Goal: Find specific page/section: Find specific page/section

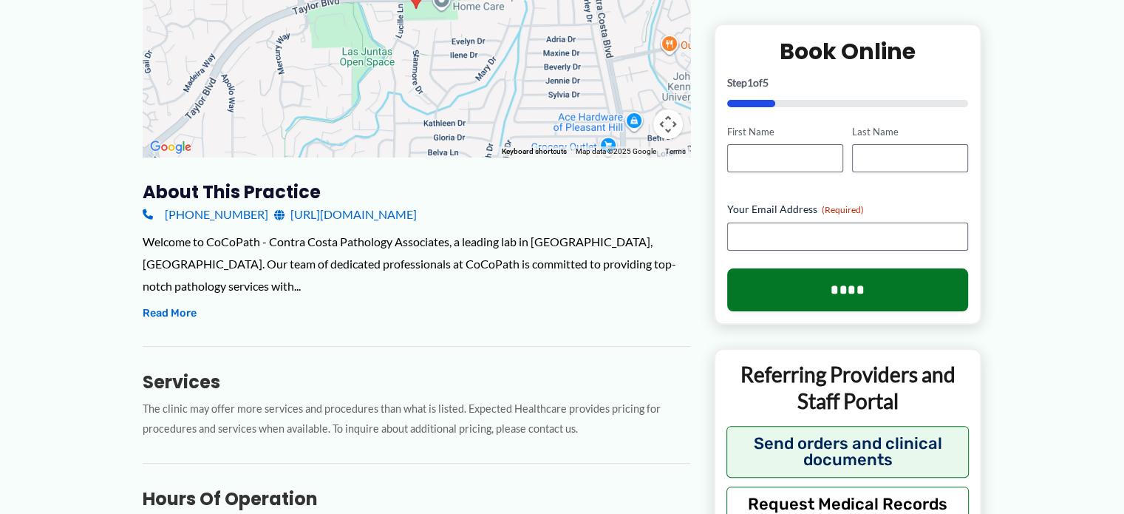
scroll to position [354, 0]
click at [169, 305] on button "Read More" at bounding box center [170, 314] width 54 height 18
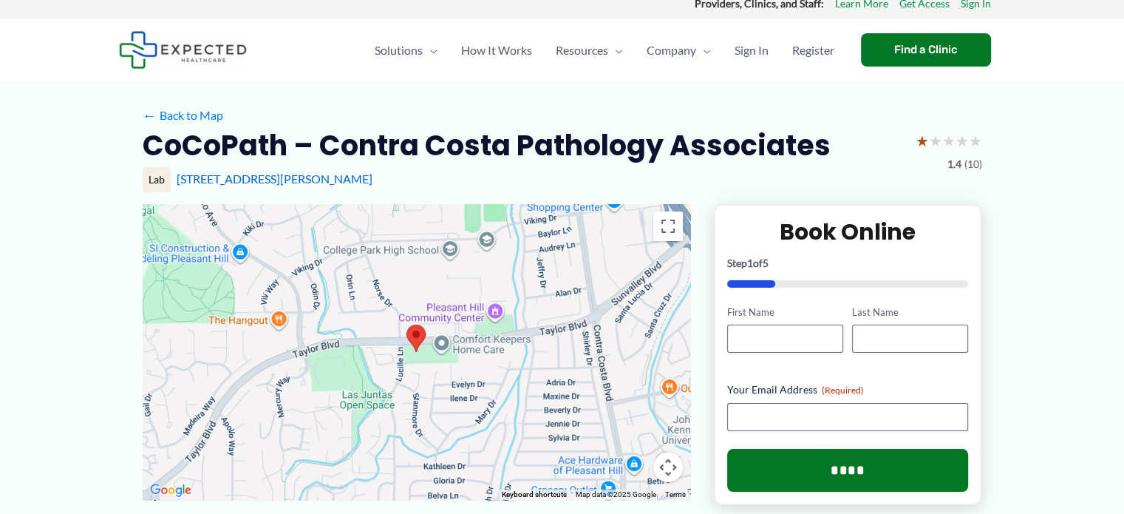
scroll to position [0, 0]
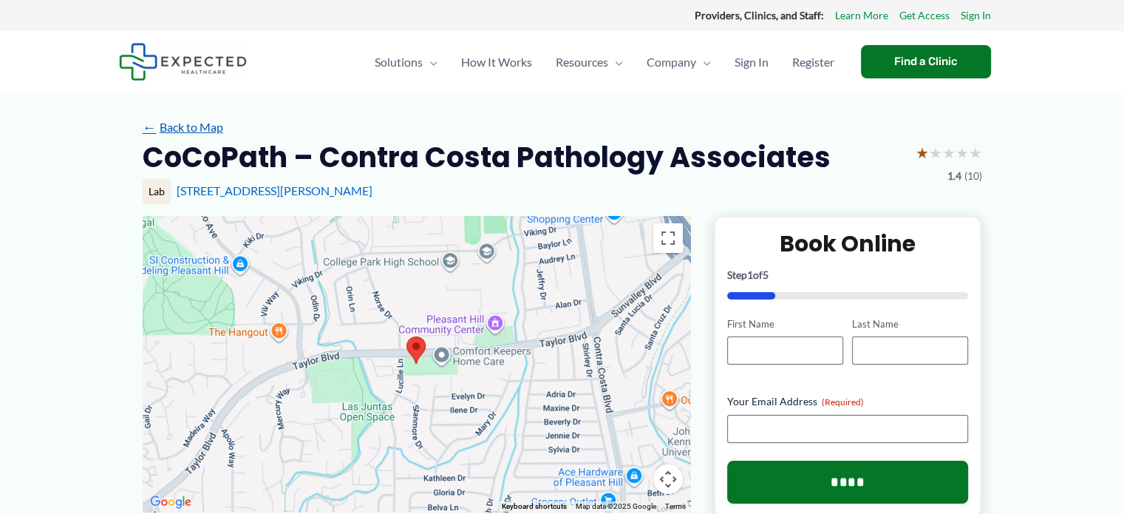
click at [182, 123] on link "← Back to Map" at bounding box center [183, 127] width 81 height 22
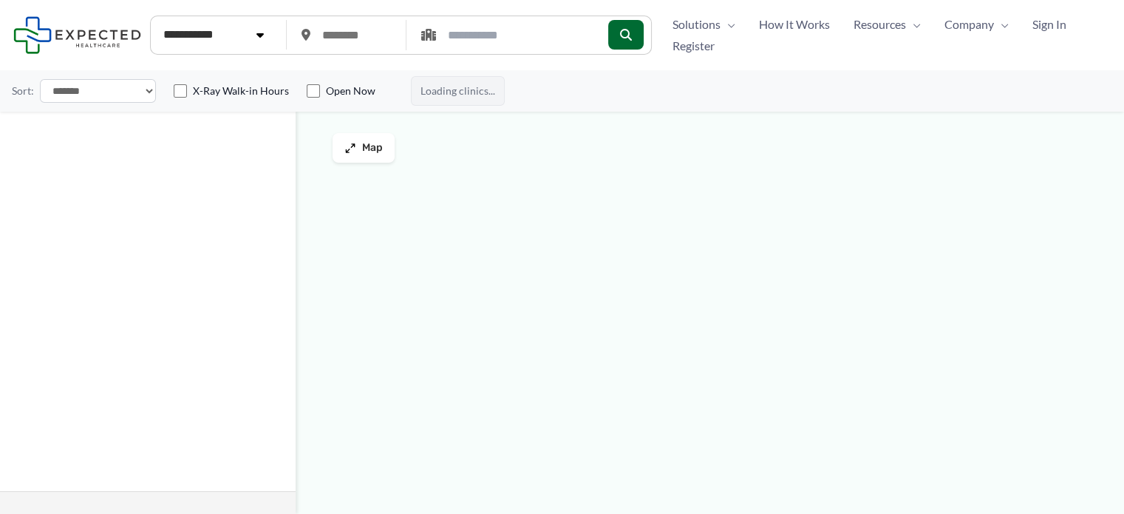
type input "*****"
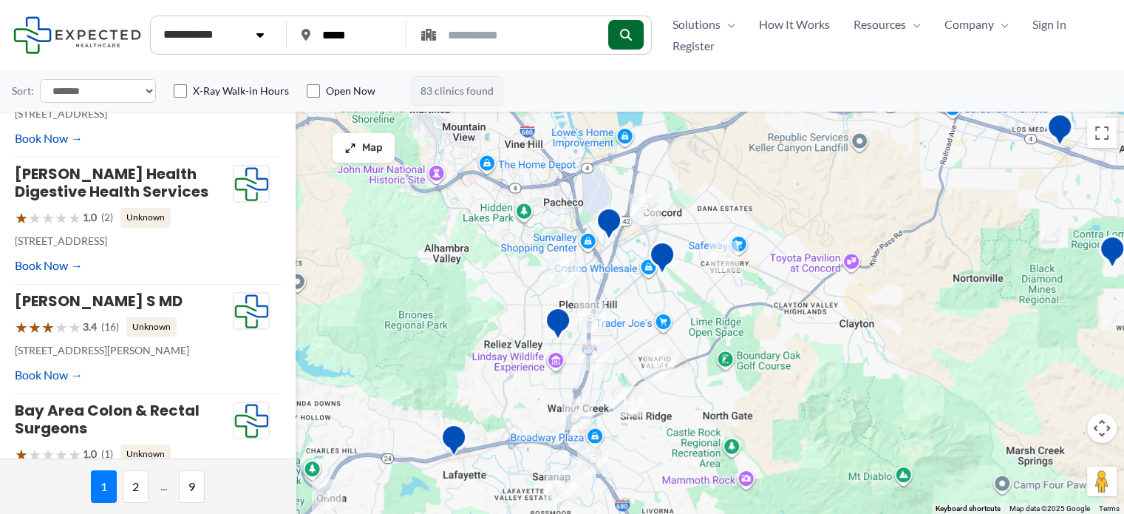
scroll to position [986, 0]
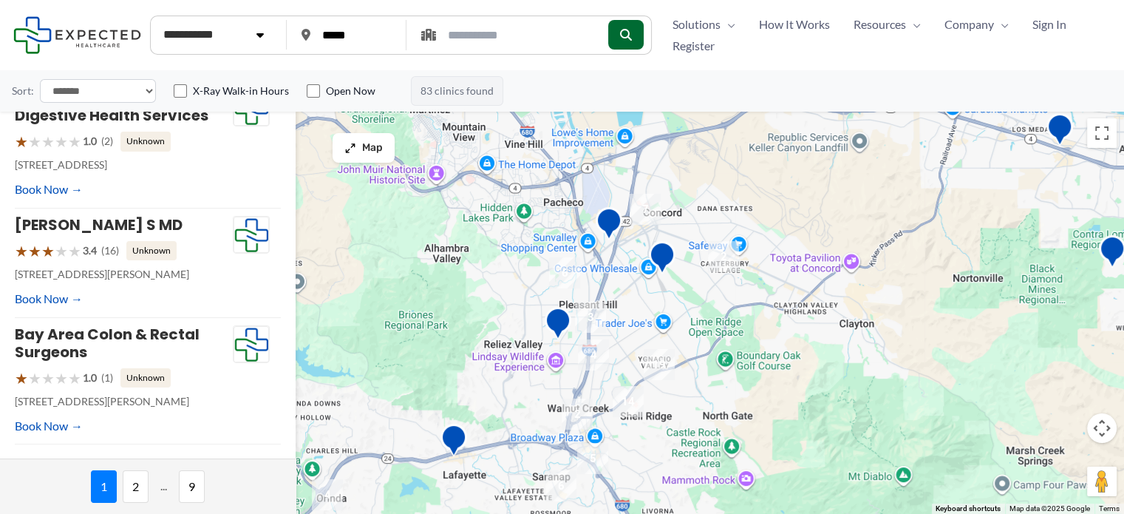
click at [562, 272] on img "6" at bounding box center [564, 272] width 43 height 43
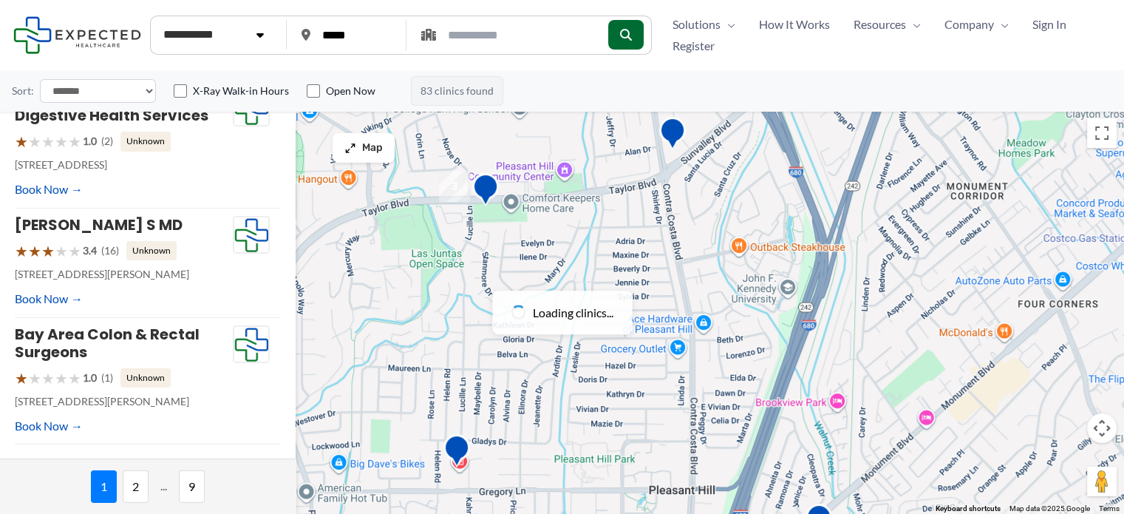
scroll to position [0, 0]
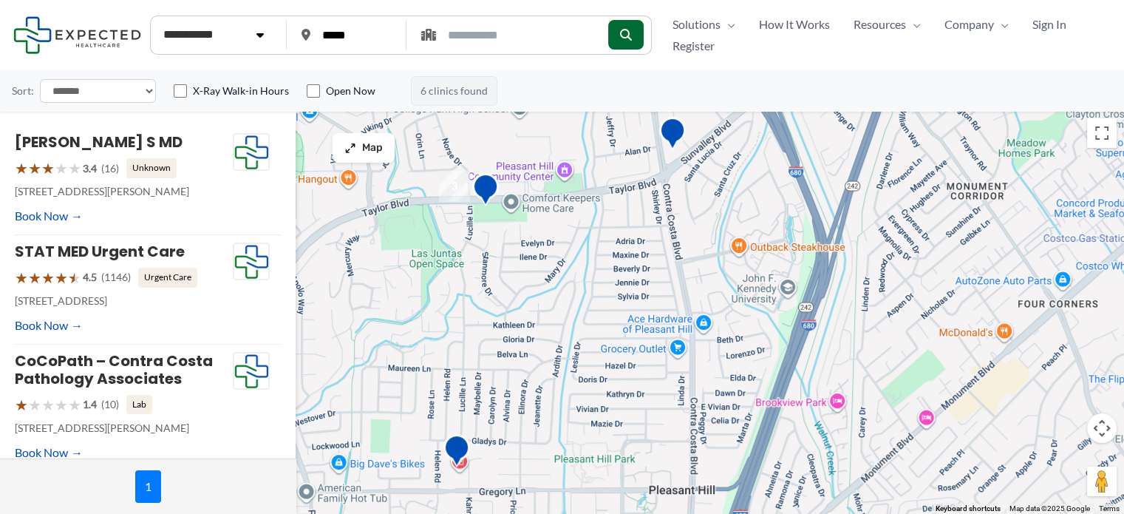
click at [458, 191] on img "3" at bounding box center [454, 186] width 43 height 43
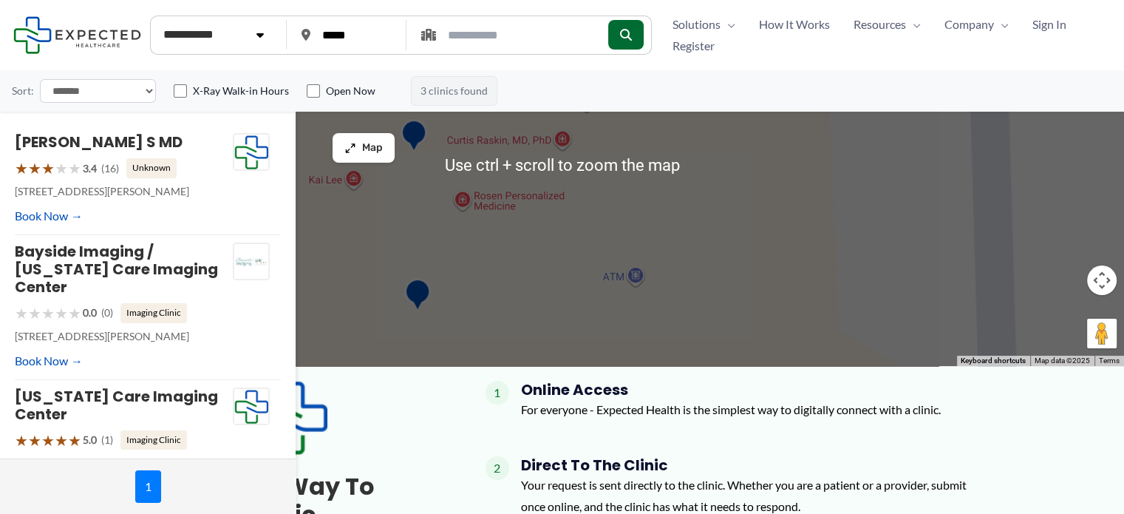
scroll to position [148, 0]
